Goal: Navigation & Orientation: Find specific page/section

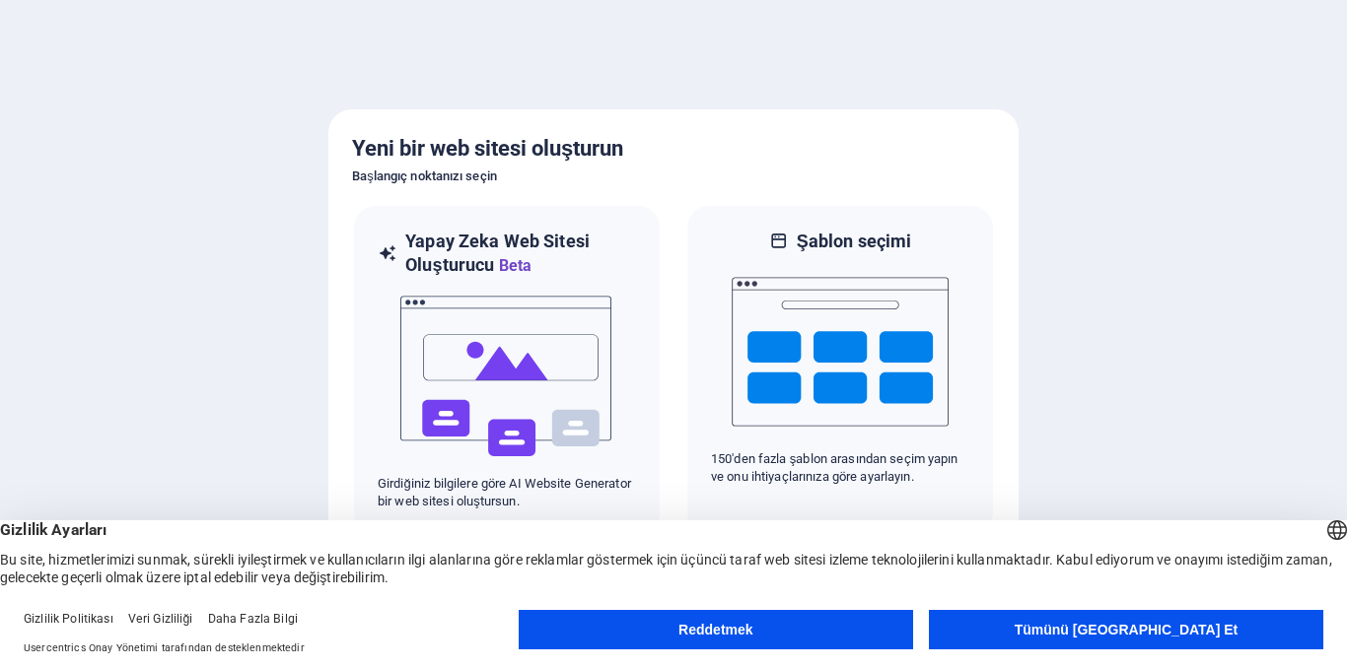
click at [906, 636] on button "Reddetmek" at bounding box center [716, 629] width 394 height 39
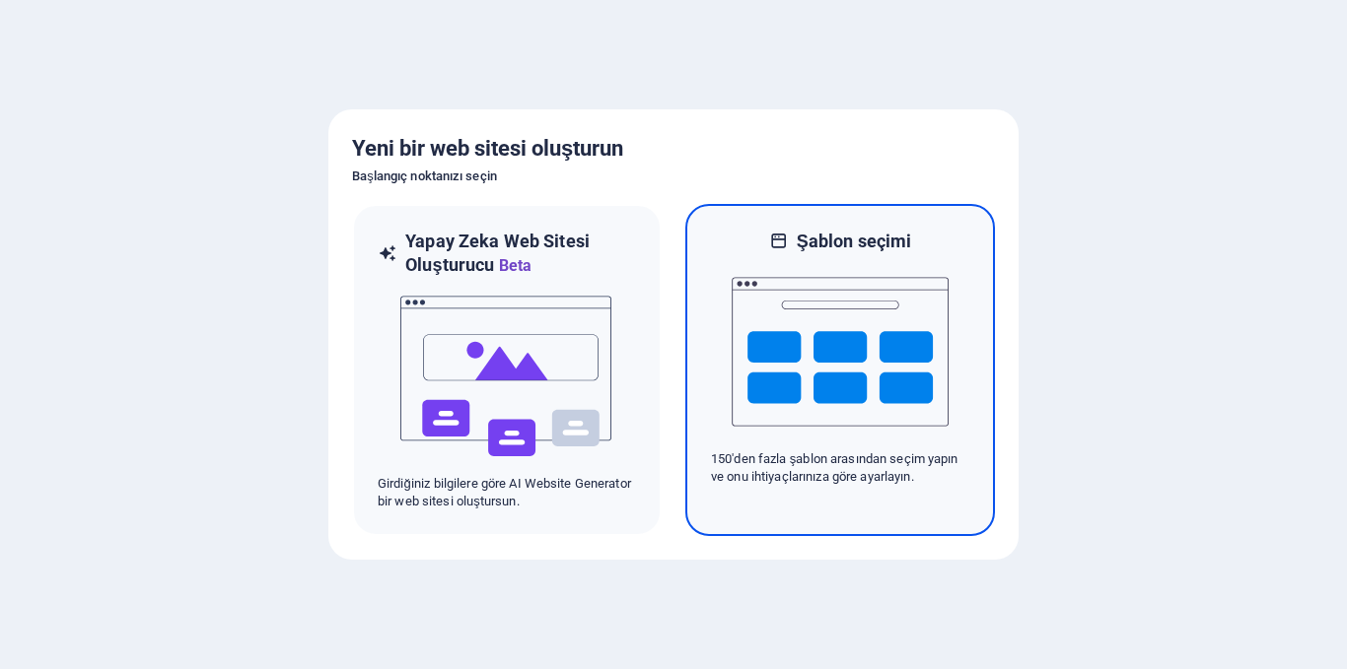
click at [861, 391] on img at bounding box center [840, 351] width 217 height 197
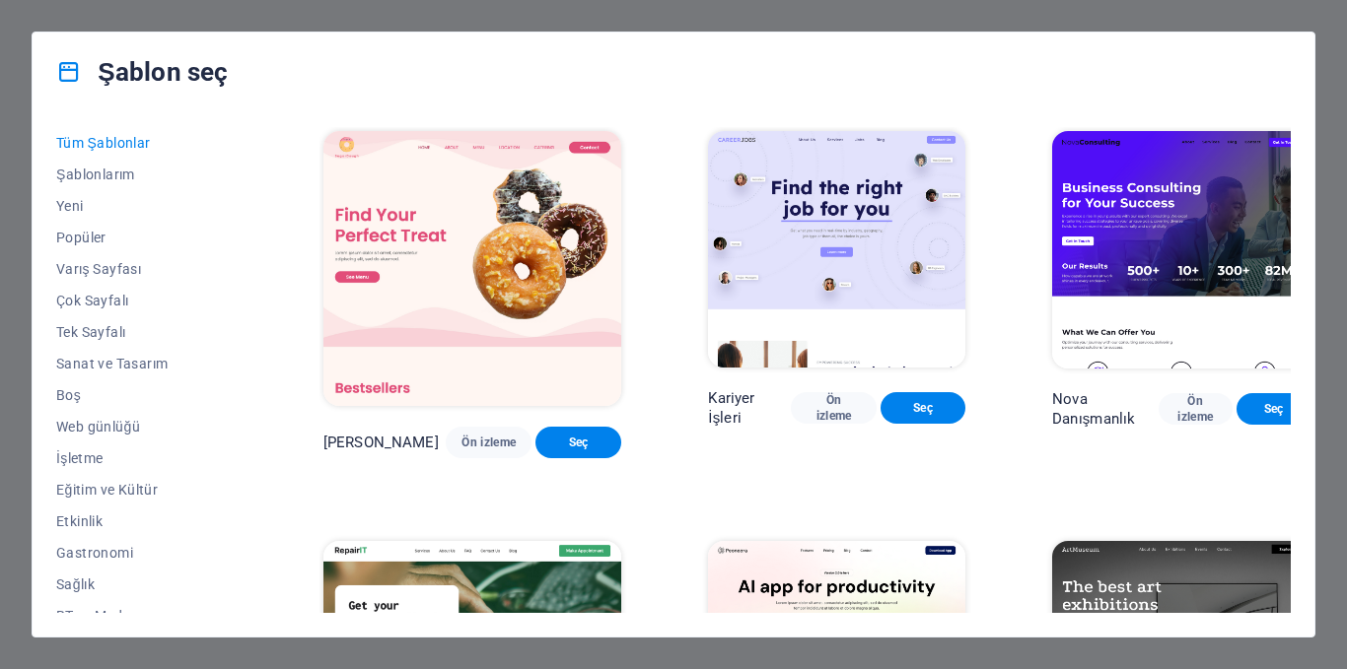
scroll to position [197, 0]
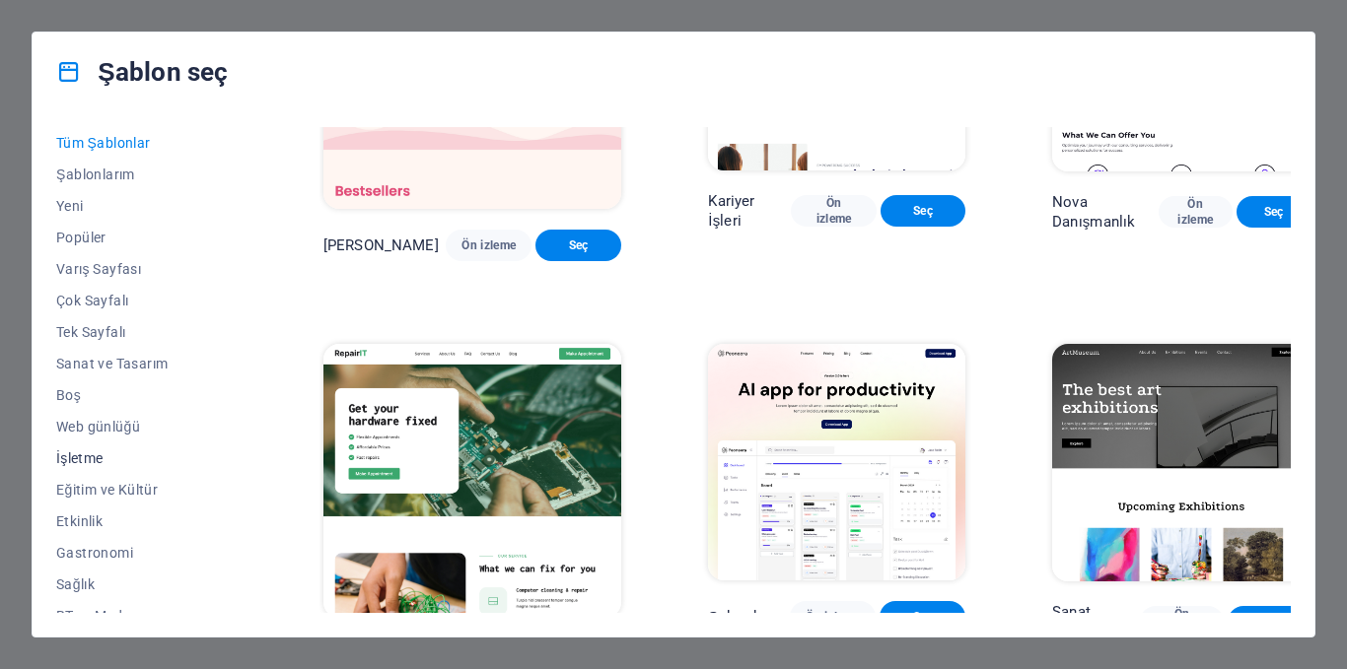
click at [101, 446] on button "İşletme" at bounding box center [146, 459] width 180 height 32
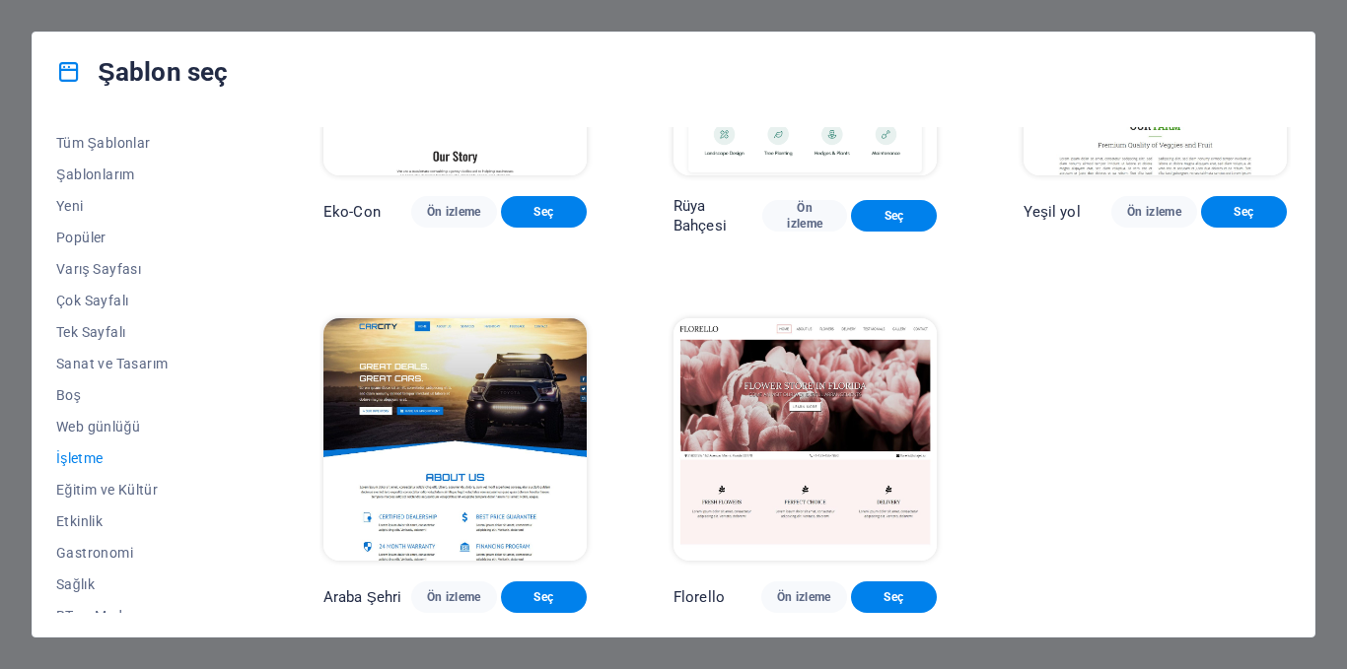
scroll to position [213, 0]
click at [413, 438] on img at bounding box center [454, 439] width 263 height 243
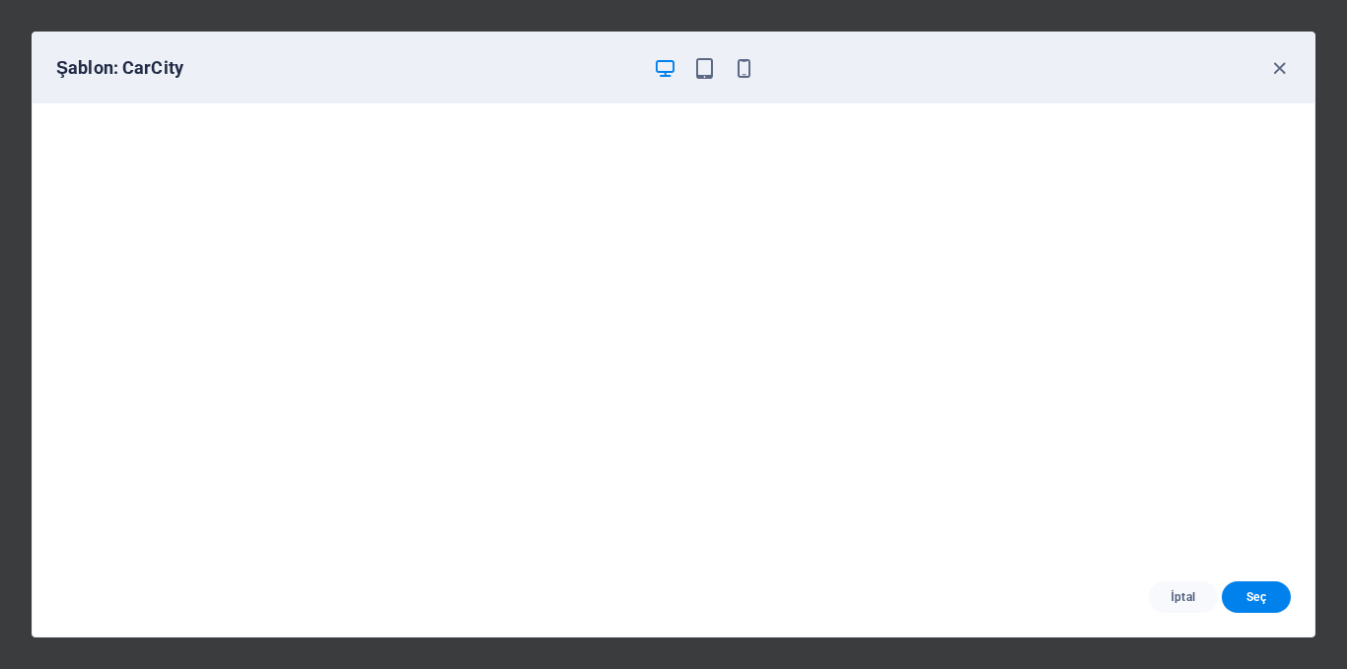
scroll to position [5, 0]
click at [750, 60] on icon "button" at bounding box center [744, 68] width 23 height 23
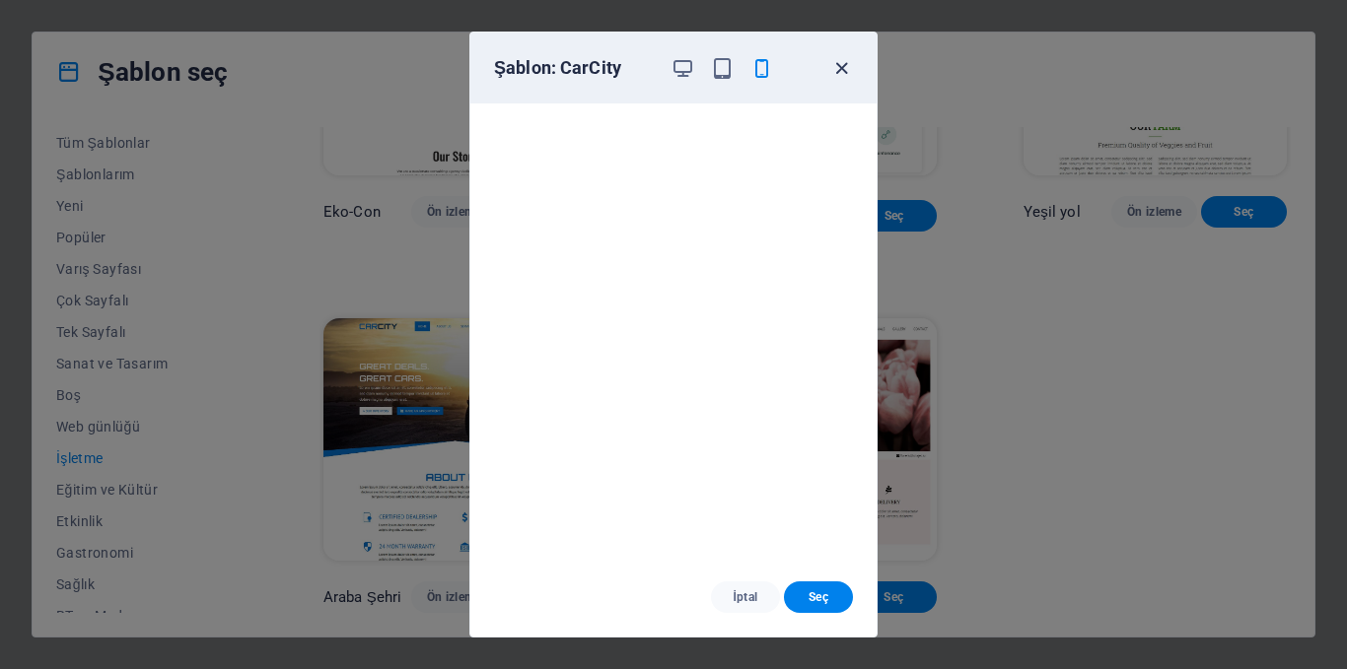
click at [838, 62] on icon "button" at bounding box center [841, 68] width 23 height 23
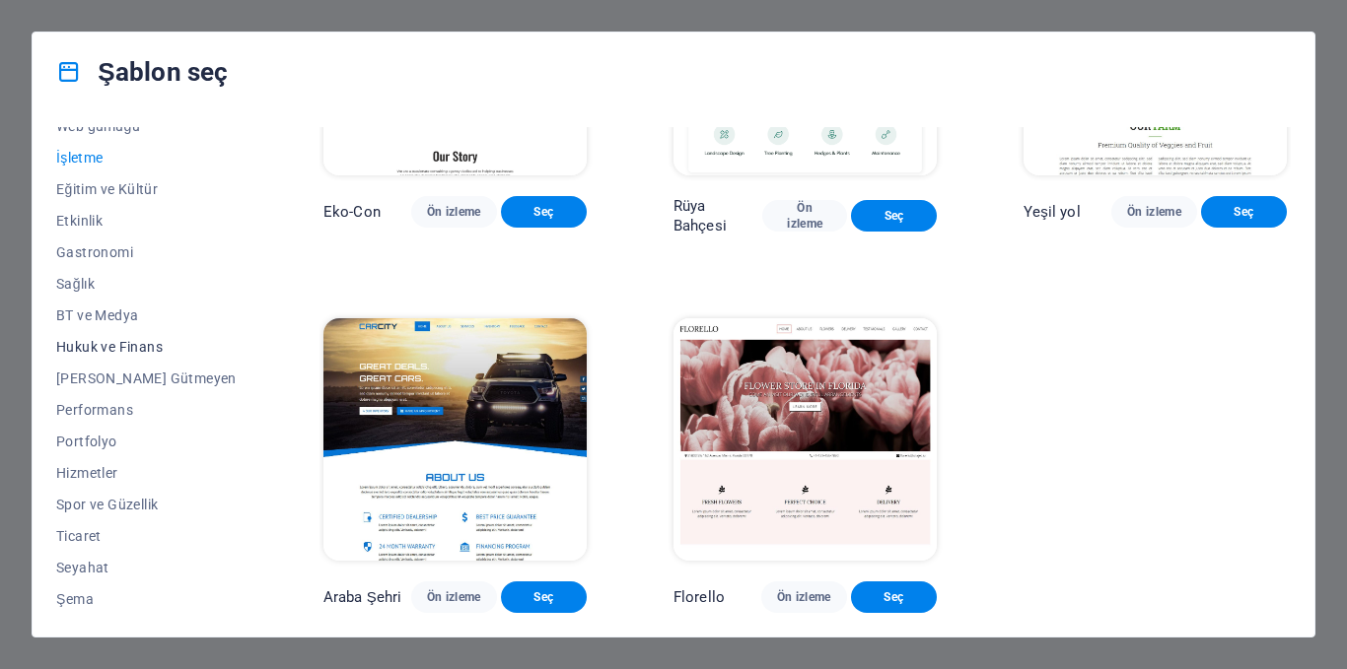
scroll to position [303, 0]
click at [116, 601] on span "Şema" at bounding box center [146, 598] width 180 height 16
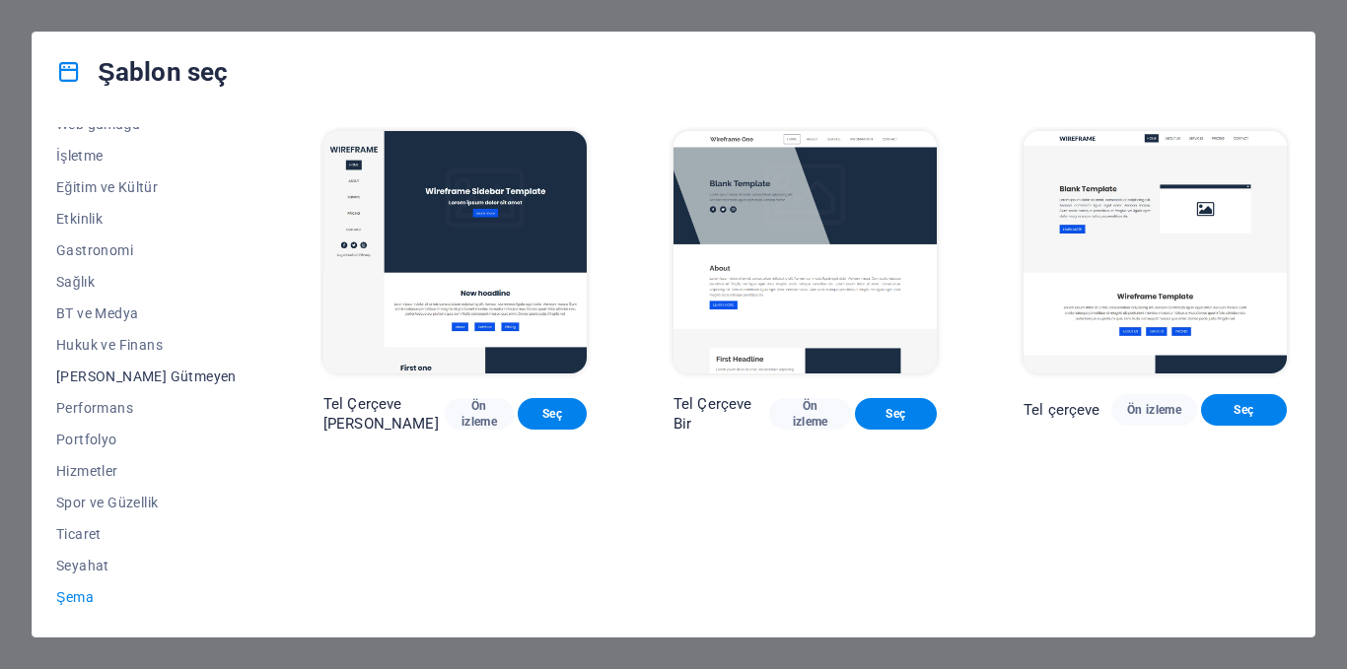
click at [141, 372] on span "[PERSON_NAME] Gütmeyen" at bounding box center [146, 377] width 180 height 16
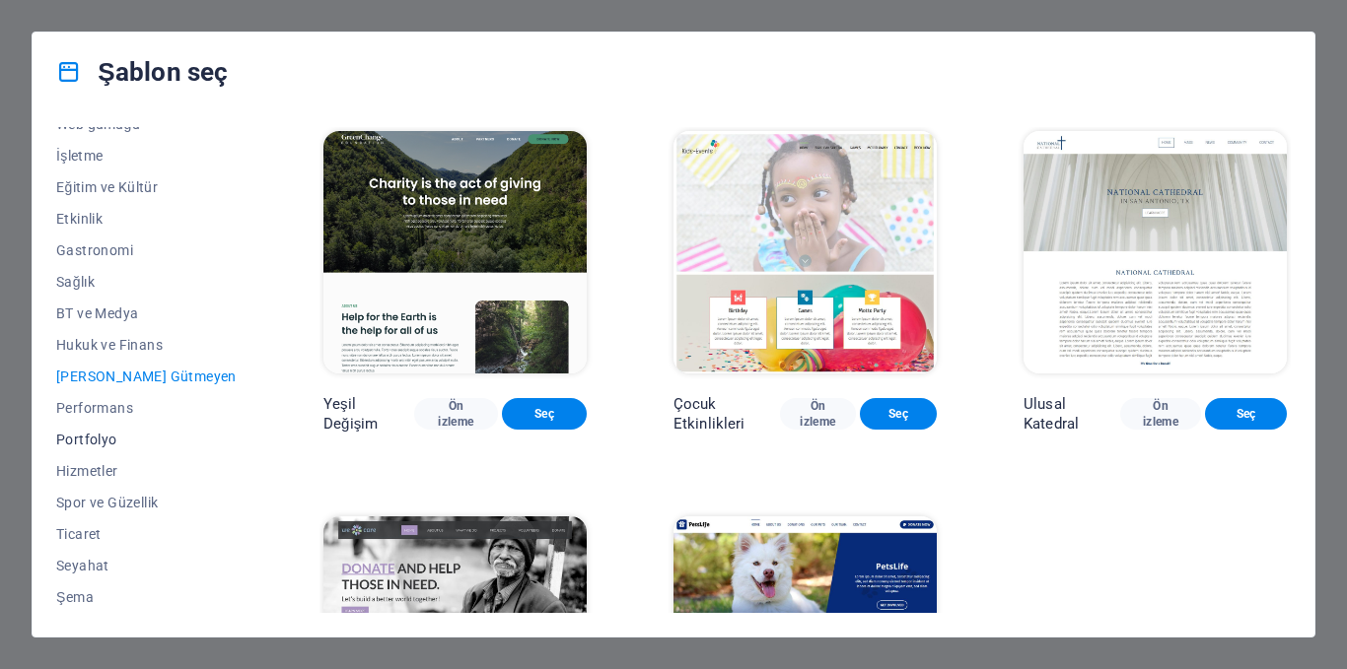
click at [134, 424] on button "Portfolyo" at bounding box center [146, 440] width 180 height 32
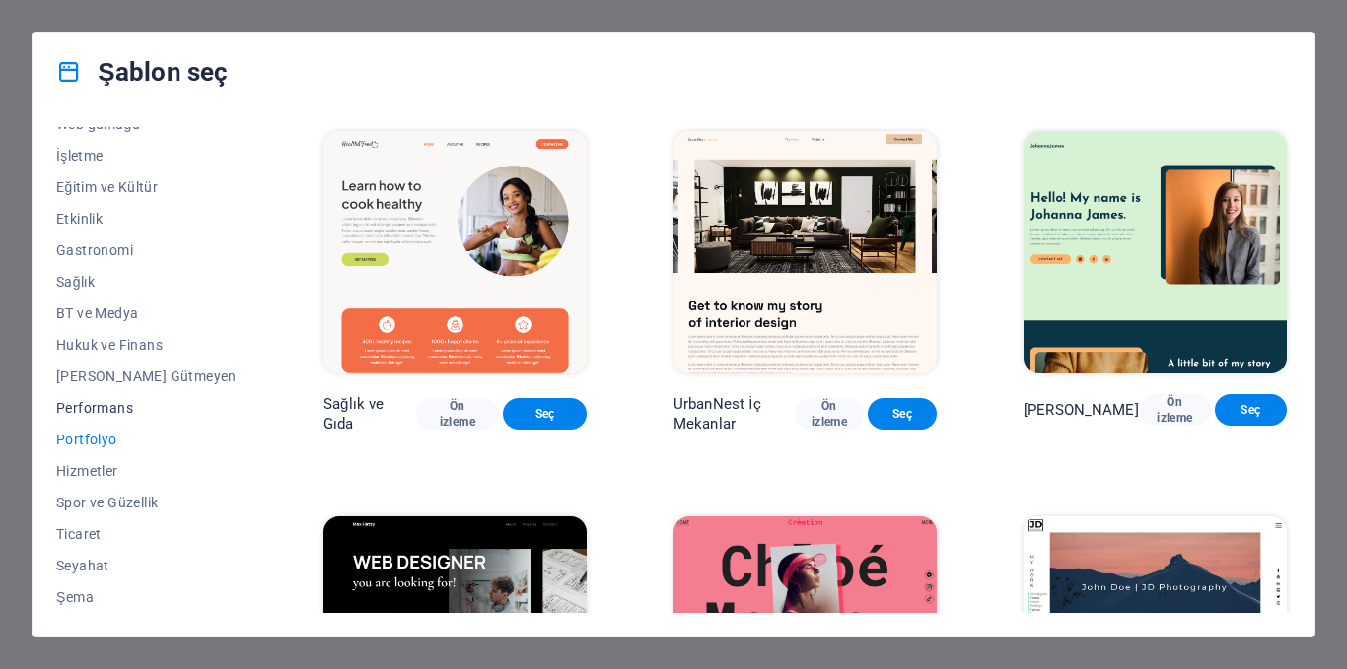
click at [134, 416] on button "Performans" at bounding box center [146, 408] width 180 height 32
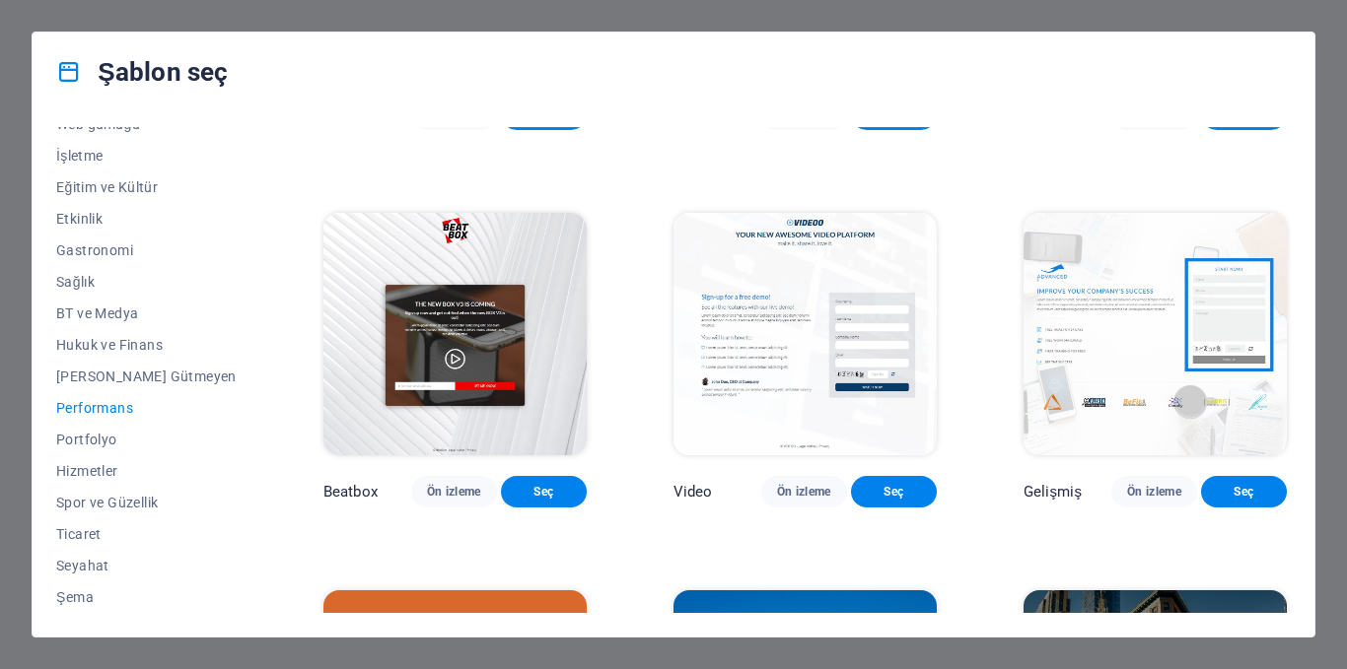
scroll to position [592, 0]
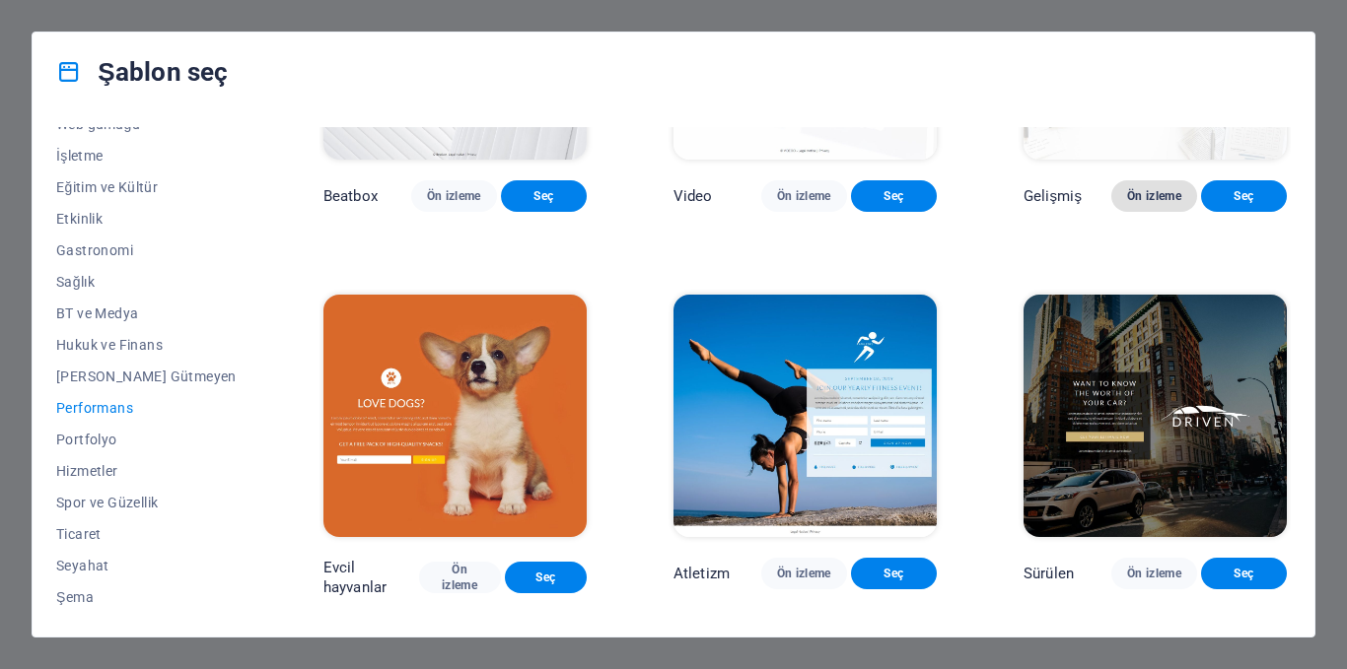
click at [1154, 212] on button "Ön izleme" at bounding box center [1154, 196] width 86 height 32
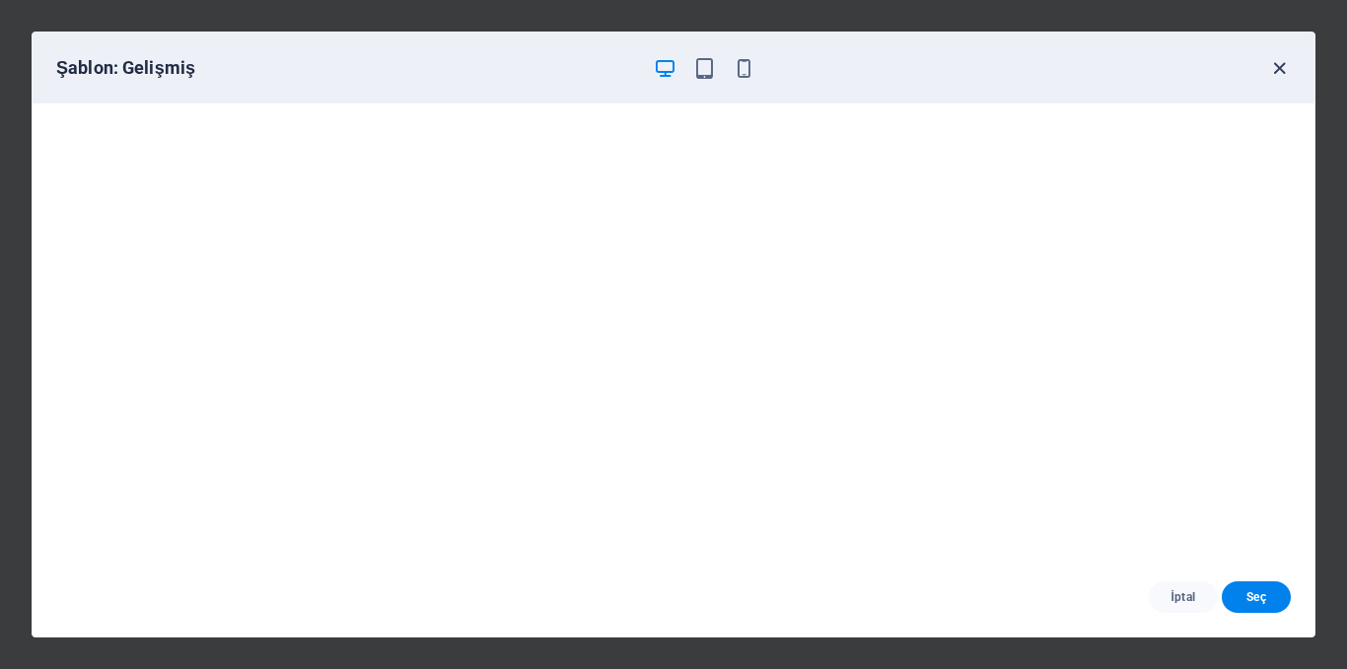
click at [1271, 74] on icon "button" at bounding box center [1279, 68] width 23 height 23
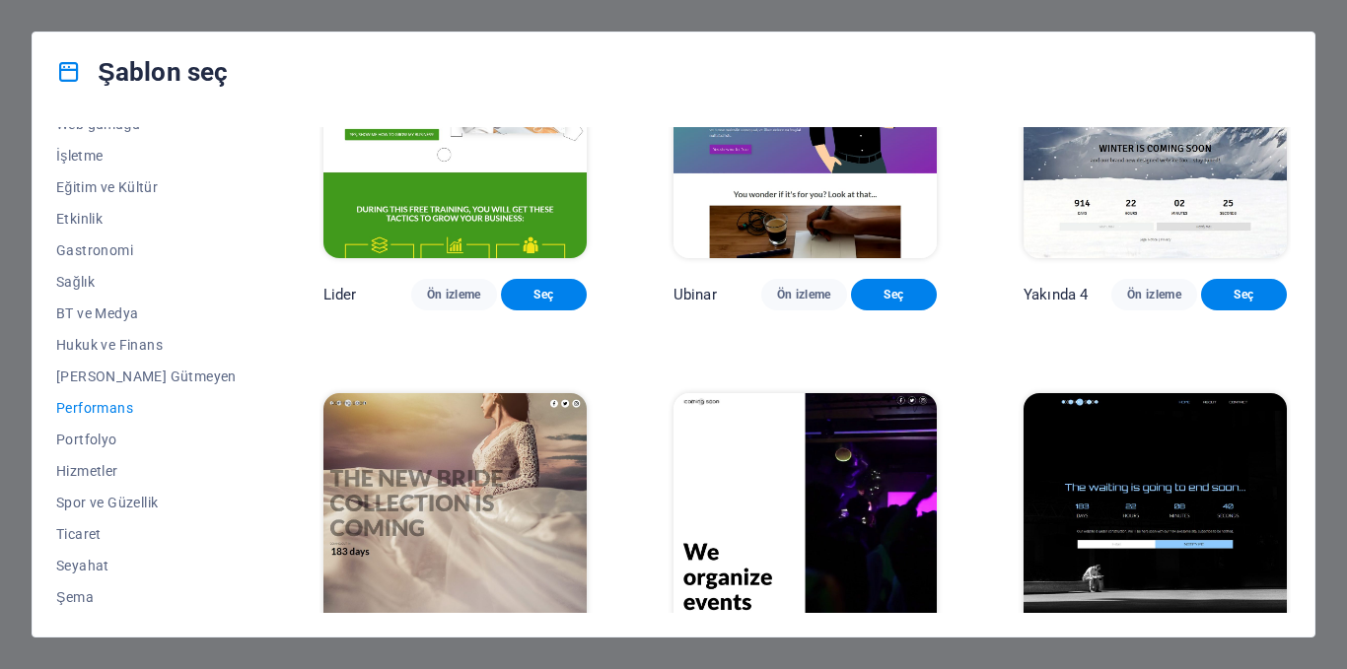
scroll to position [1775, 0]
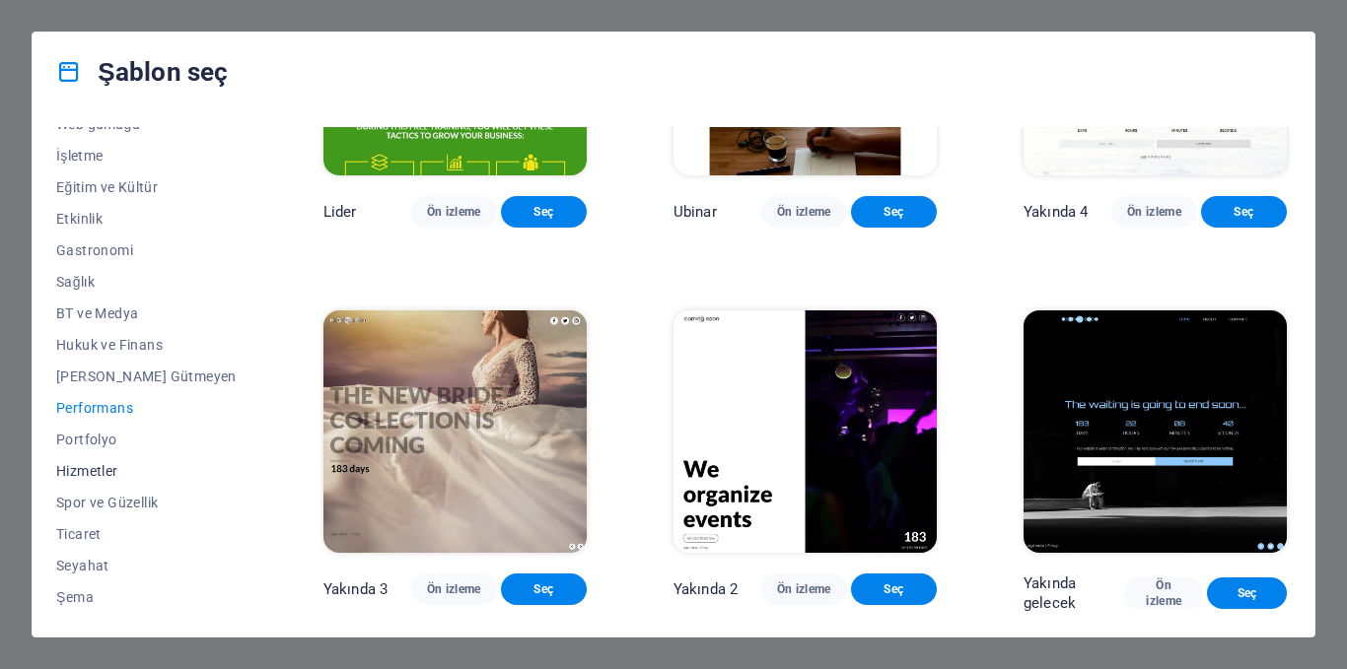
click at [114, 482] on button "Hizmetler" at bounding box center [146, 471] width 180 height 32
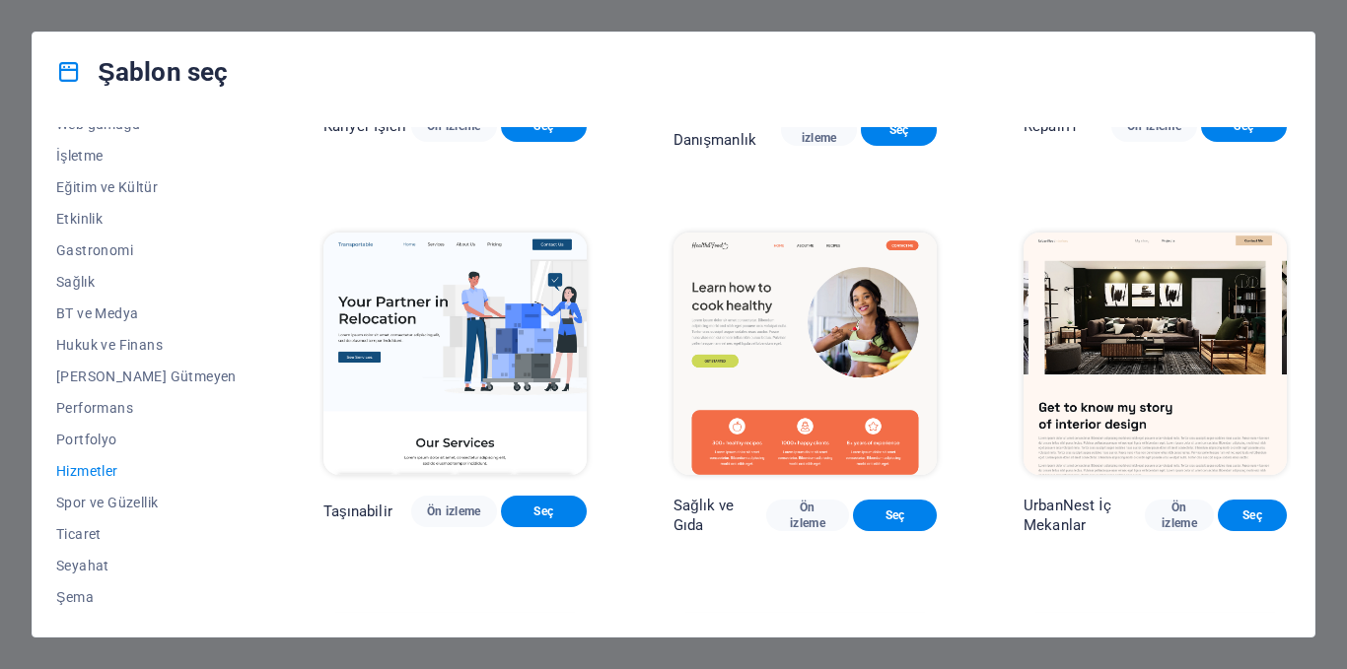
scroll to position [394, 0]
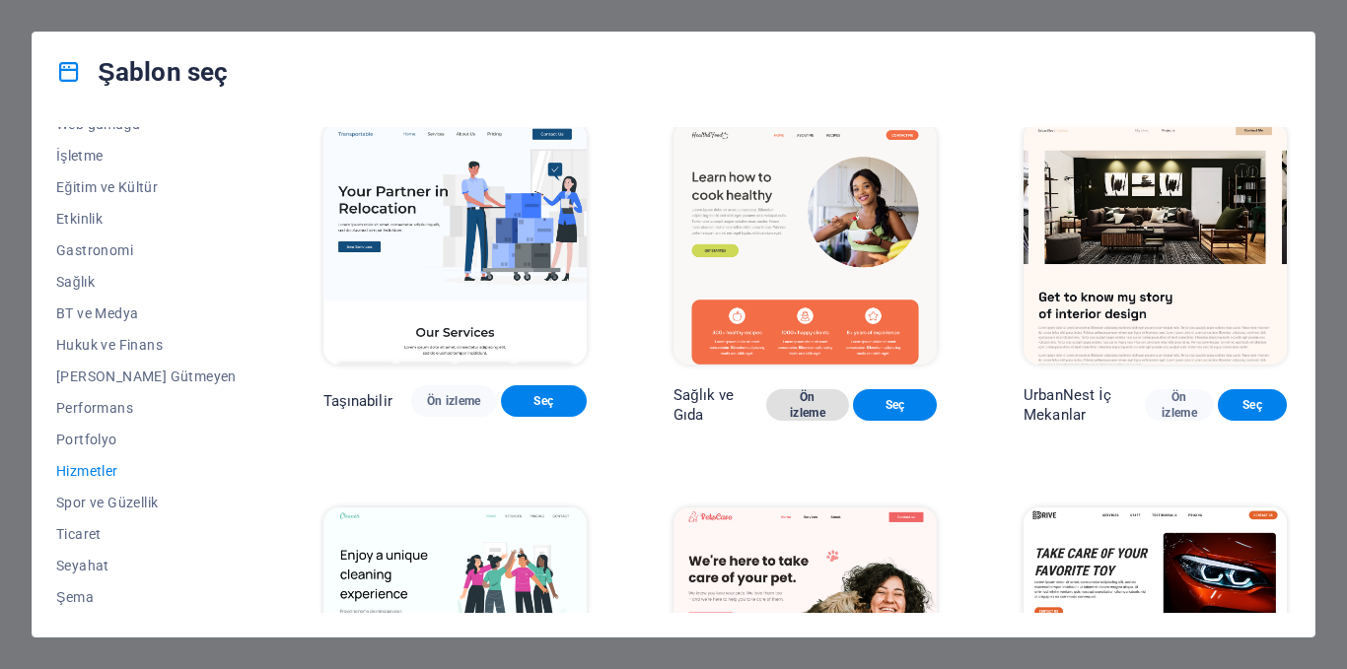
click at [769, 412] on button "Ön izleme" at bounding box center [808, 405] width 84 height 32
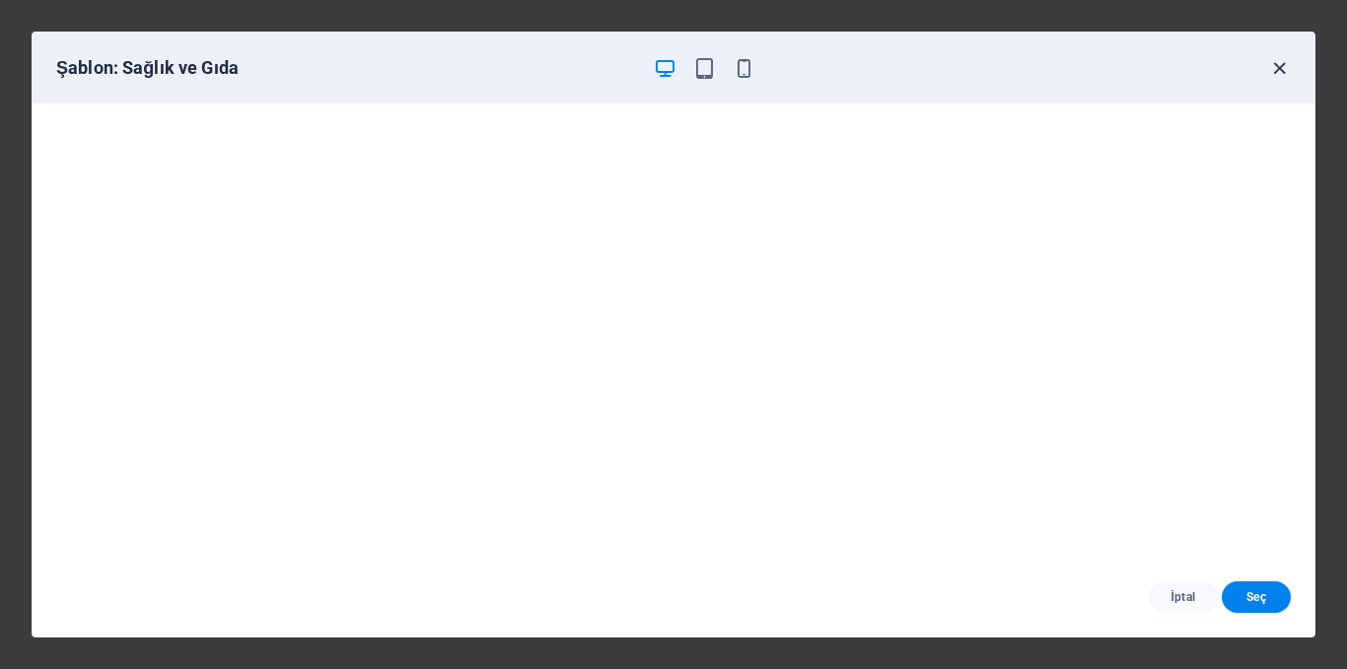
click at [1279, 66] on icon "button" at bounding box center [1279, 68] width 23 height 23
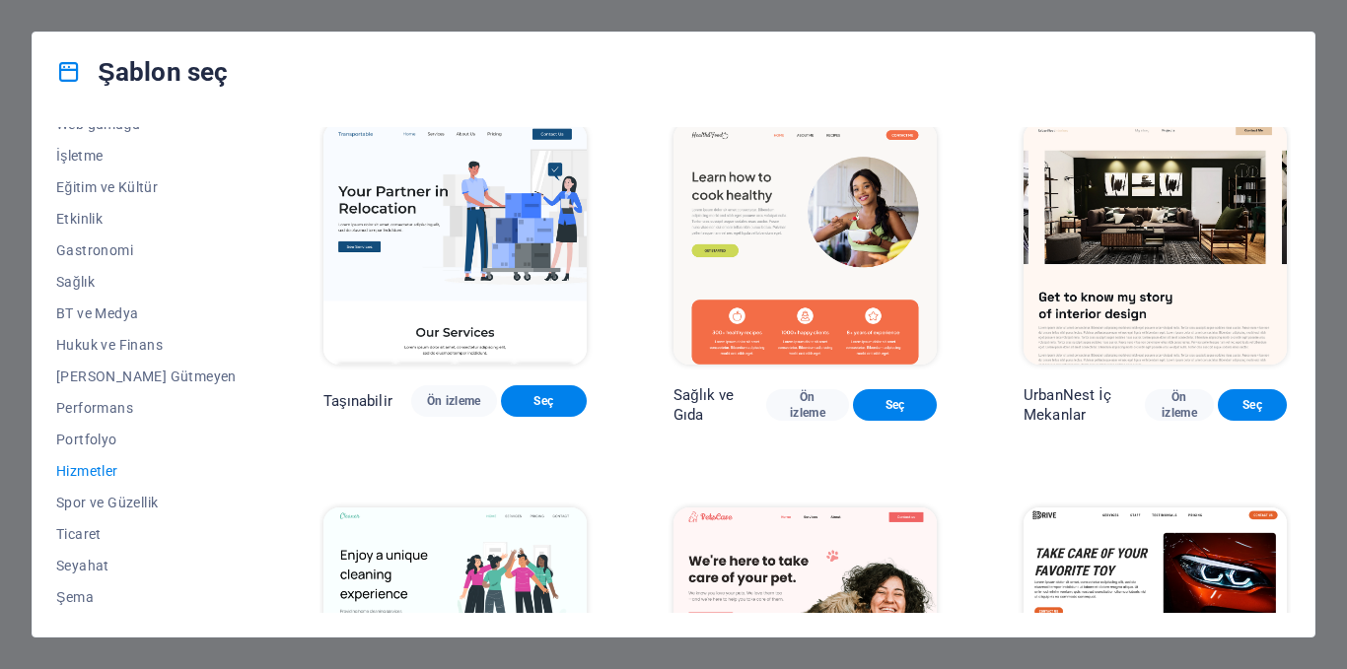
drag, startPoint x: 393, startPoint y: 70, endPoint x: 438, endPoint y: 101, distance: 53.9
click at [395, 69] on div "Şablon seç" at bounding box center [674, 72] width 1282 height 79
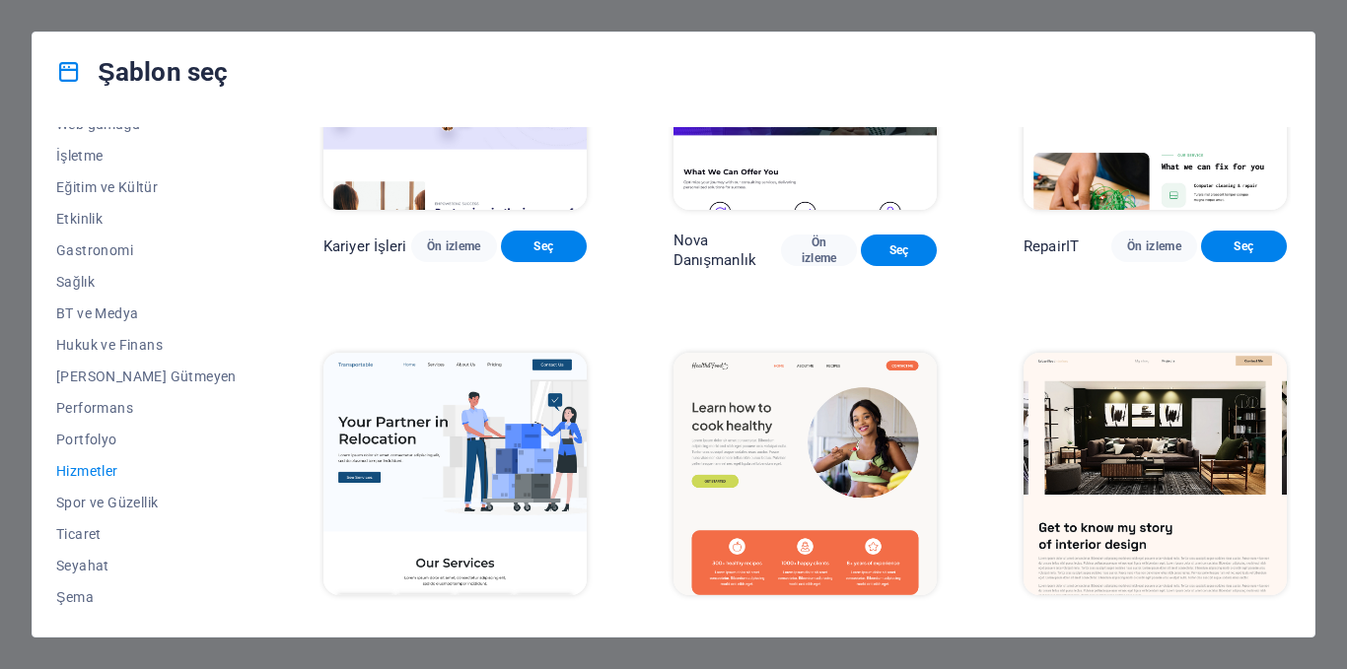
scroll to position [0, 0]
